Goal: Task Accomplishment & Management: Manage account settings

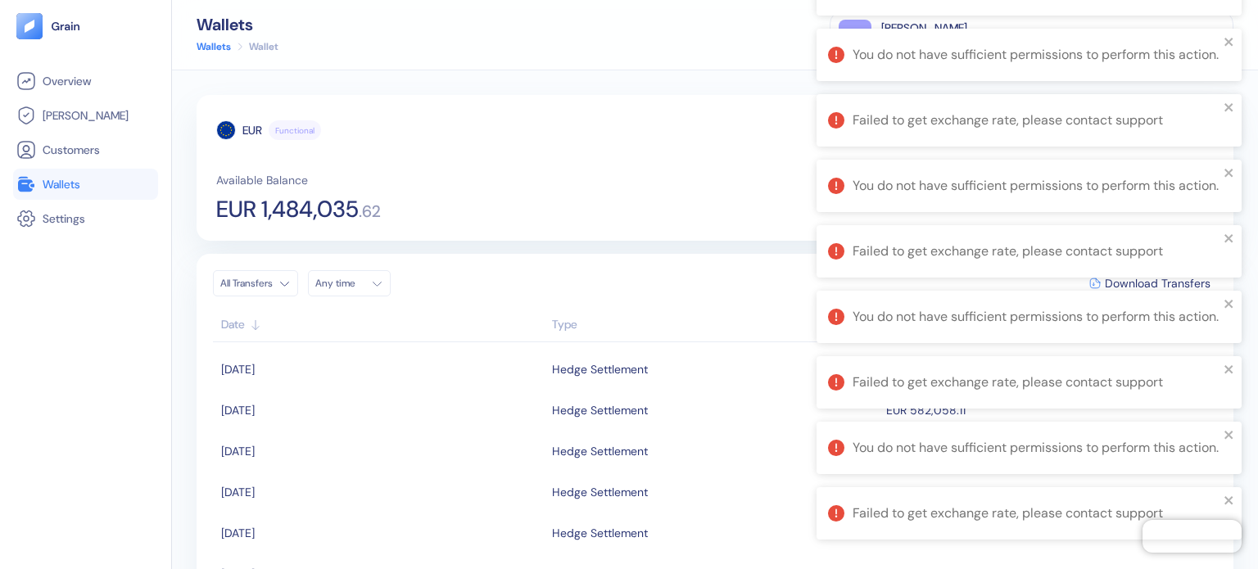
click at [80, 181] on span "Wallets" at bounding box center [62, 184] width 38 height 16
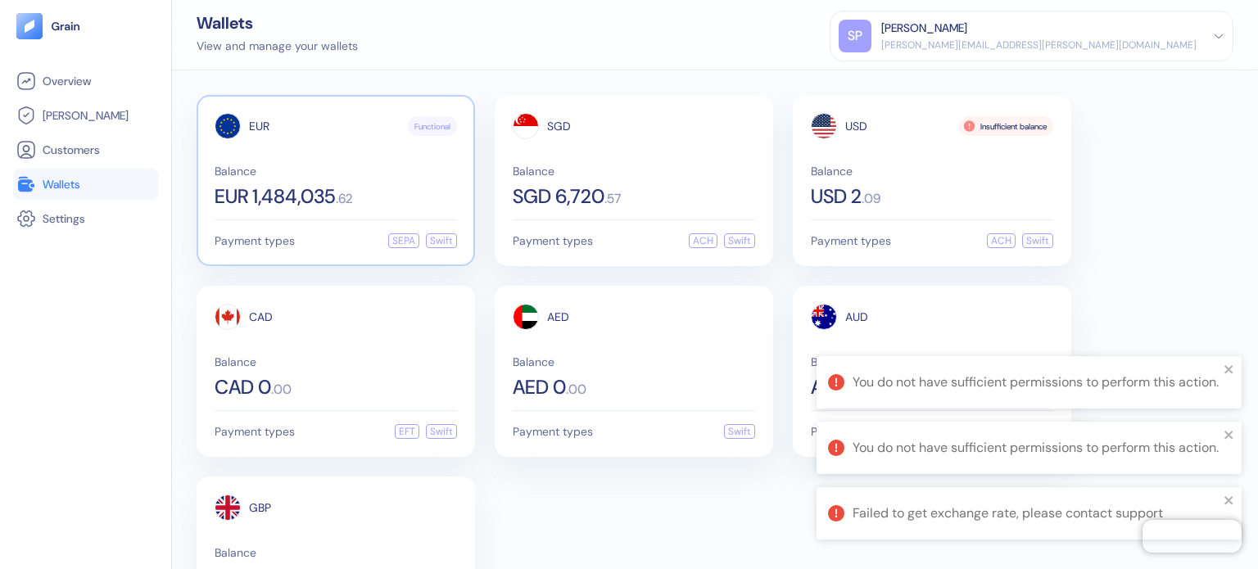
click at [351, 153] on div "EUR Functional Balance EUR 1,484,035 . 62" at bounding box center [336, 159] width 242 height 93
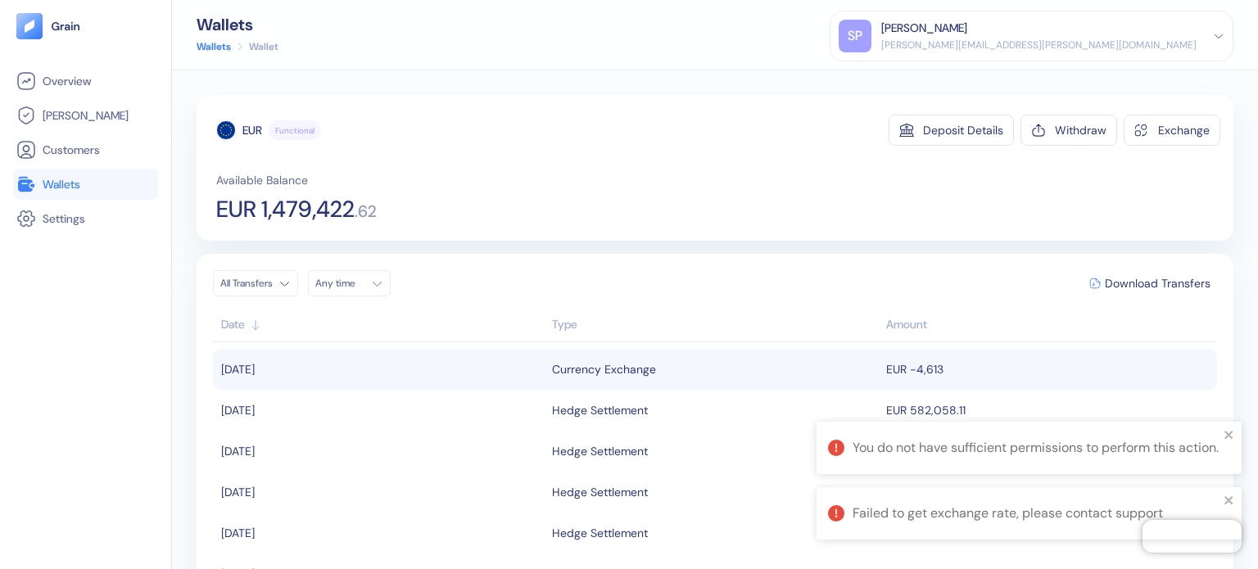
click at [688, 372] on div "Currency Exchange" at bounding box center [715, 370] width 327 height 28
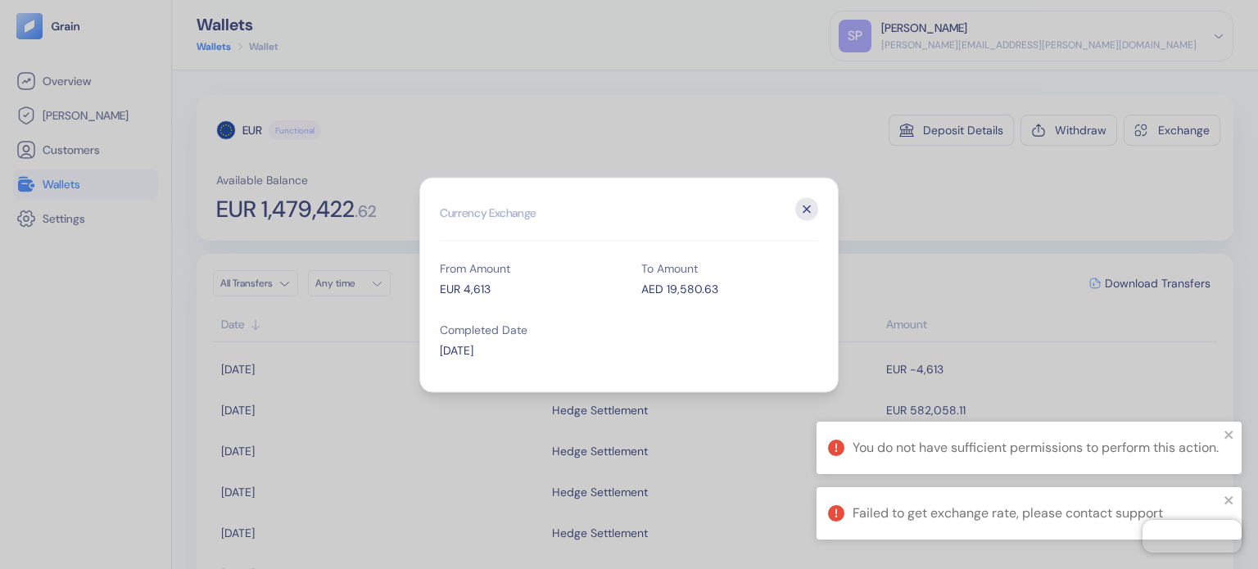
click at [800, 218] on icon "button" at bounding box center [806, 208] width 23 height 23
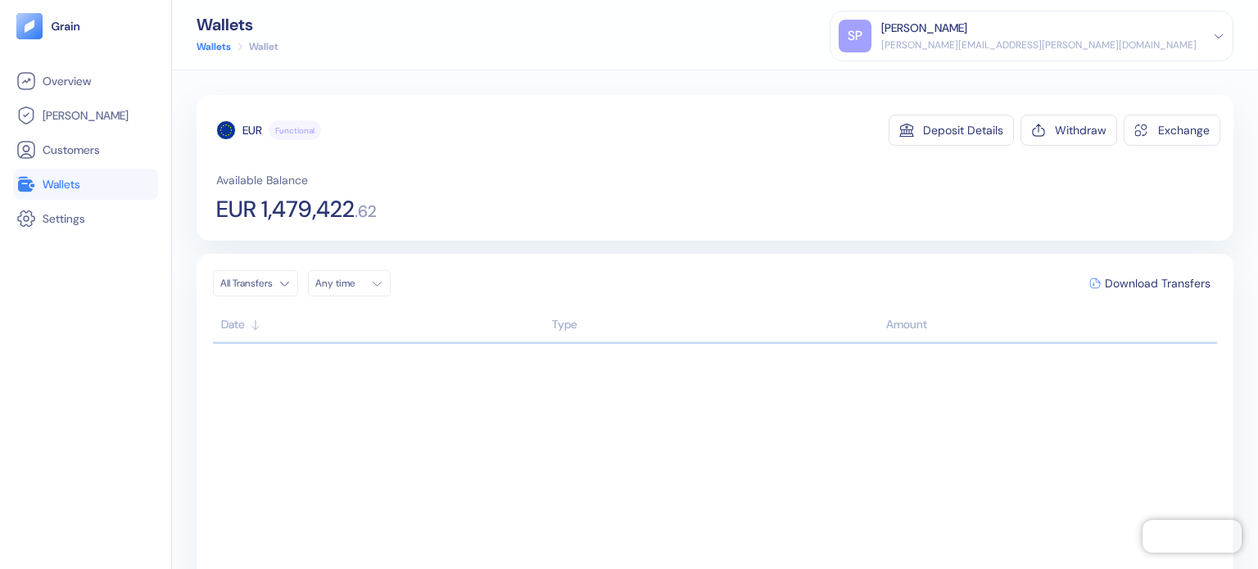
click at [79, 184] on span "Wallets" at bounding box center [62, 184] width 38 height 16
